Goal: Task Accomplishment & Management: Manage account settings

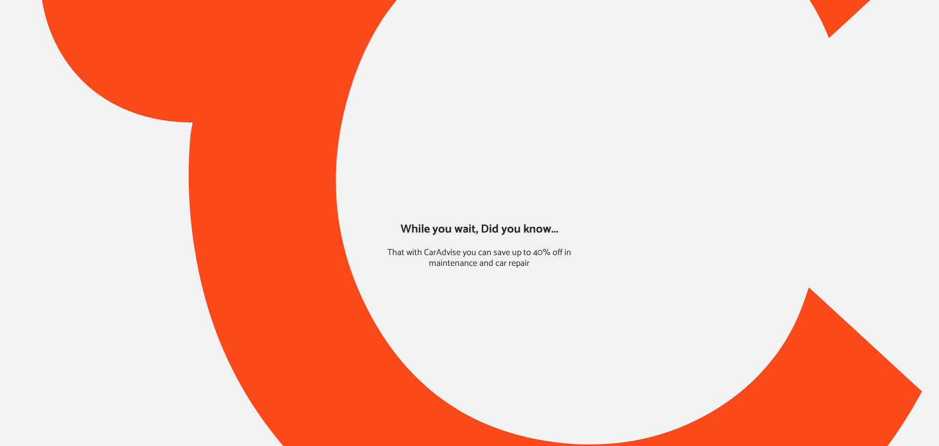
type input "*****"
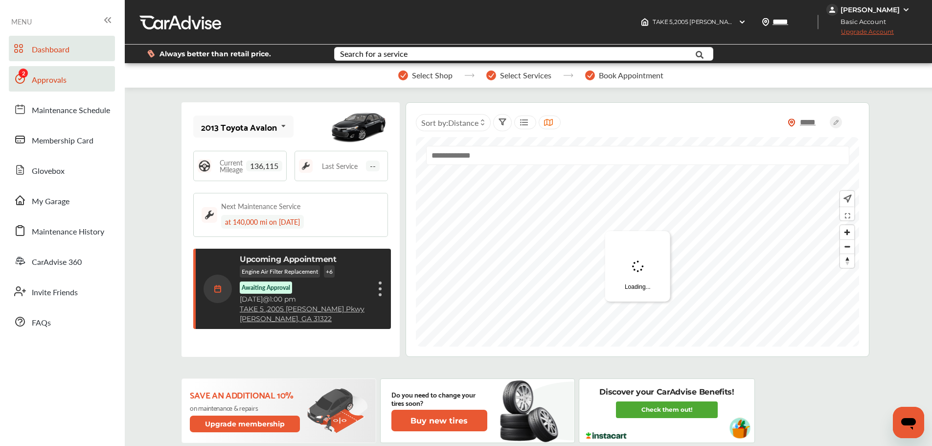
click at [37, 76] on span "Approvals" at bounding box center [49, 80] width 35 height 13
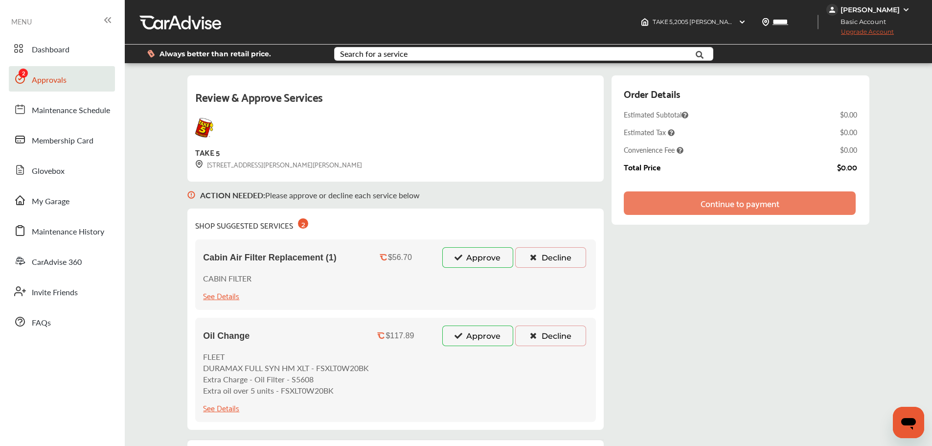
click at [491, 330] on button "Approve" at bounding box center [477, 335] width 71 height 21
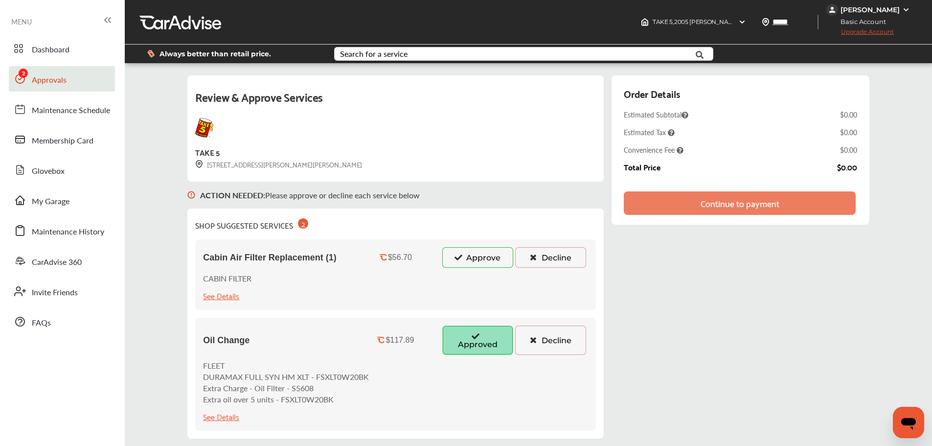
click at [458, 207] on div "ACTION NEEDED : Please approve or decline each service below" at bounding box center [395, 194] width 416 height 27
